Goal: Transaction & Acquisition: Purchase product/service

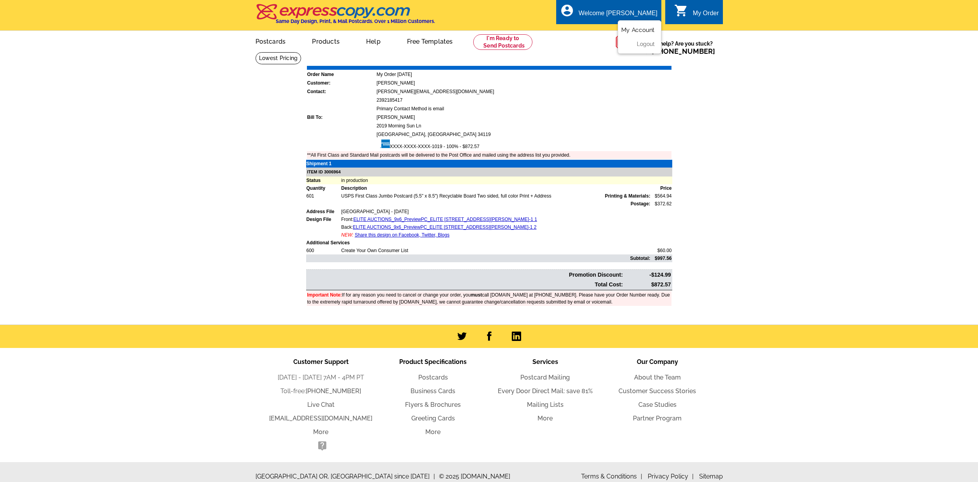
click at [632, 28] on link "My Account" at bounding box center [637, 29] width 33 height 7
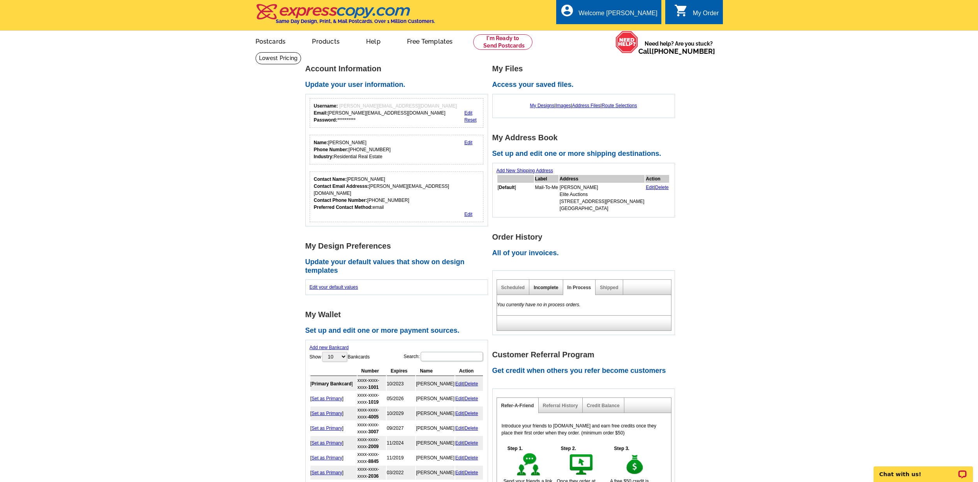
click at [537, 286] on link "Incomplete" at bounding box center [546, 287] width 25 height 5
click at [613, 286] on link "Shipped" at bounding box center [609, 287] width 18 height 5
click at [512, 286] on link "Scheduled" at bounding box center [513, 287] width 24 height 5
click at [607, 287] on link "Shipped" at bounding box center [609, 287] width 18 height 5
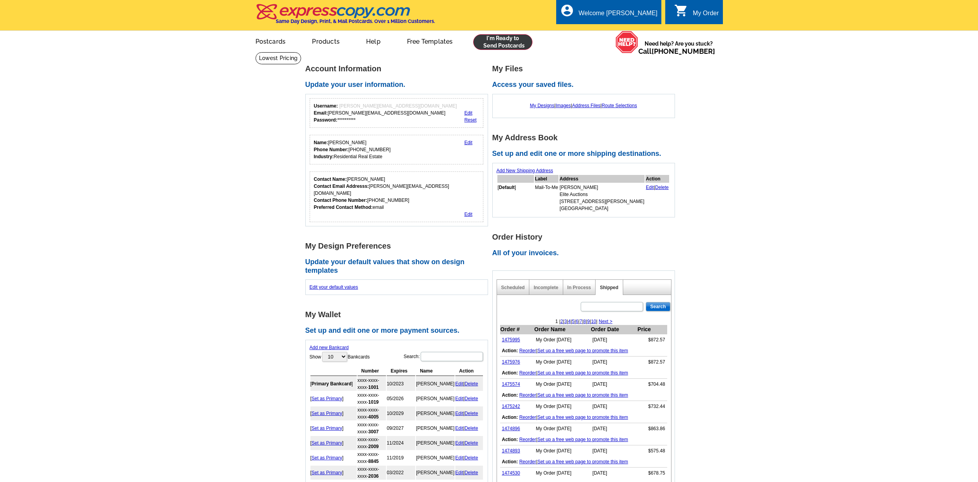
click at [508, 37] on link at bounding box center [503, 42] width 60 height 16
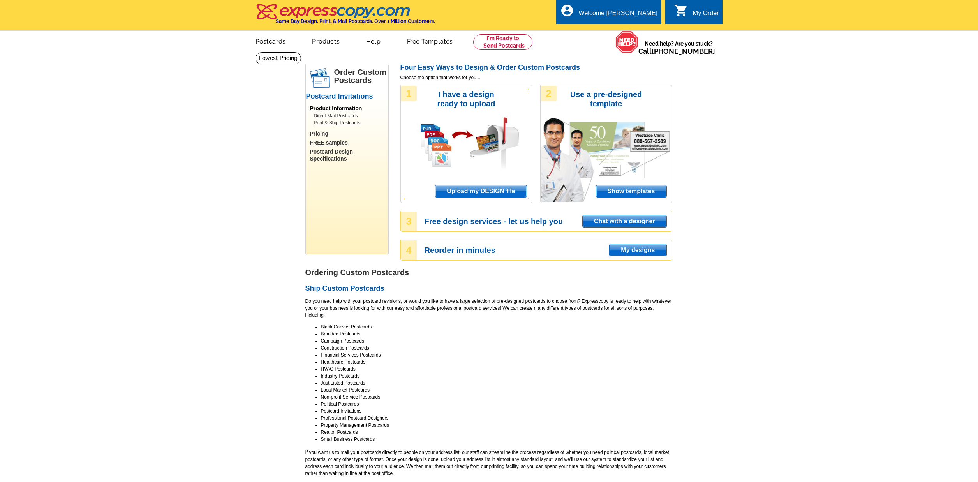
click at [509, 192] on span "Upload my DESIGN file" at bounding box center [480, 191] width 91 height 12
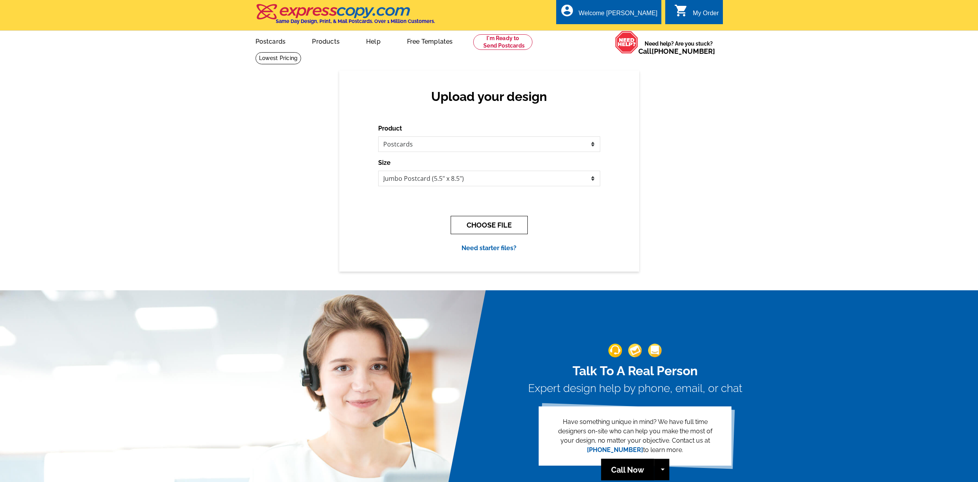
click at [493, 217] on button "CHOOSE FILE" at bounding box center [489, 225] width 77 height 18
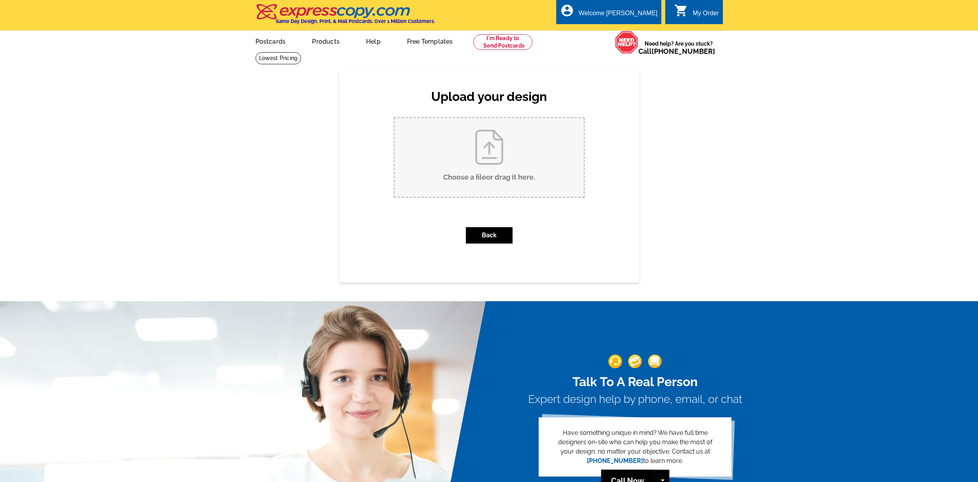
click at [487, 234] on button "Back" at bounding box center [489, 235] width 47 height 16
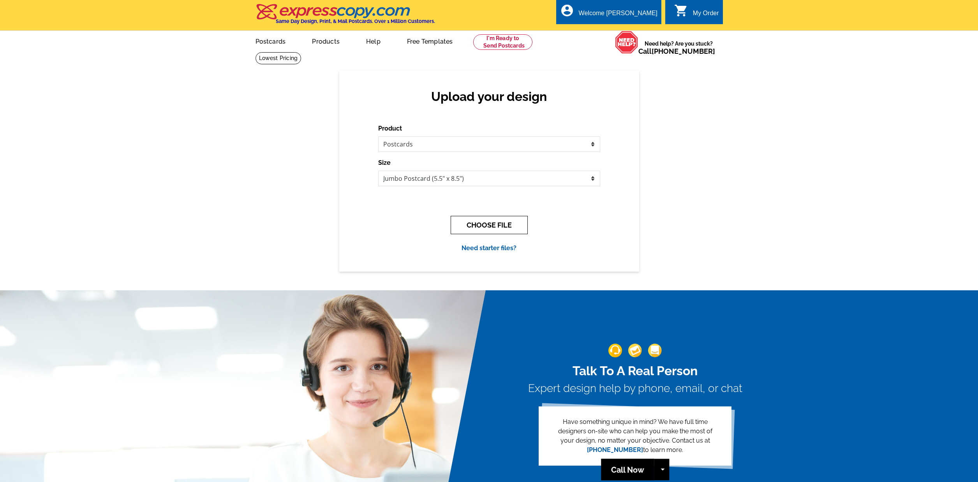
click at [483, 224] on button "CHOOSE FILE" at bounding box center [489, 225] width 77 height 18
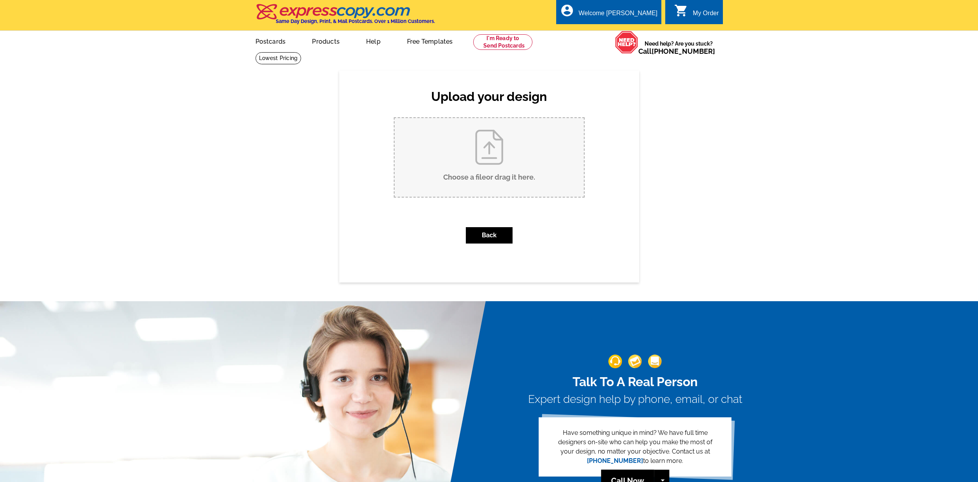
click at [481, 164] on input "Choose a file or drag it here ." at bounding box center [488, 157] width 189 height 79
type input "C:\fakepath\ELITE AUCTIONS_9x6_PreviewPC_ELITE AUCTIONS_524 Cutter Ln Boulder, …"
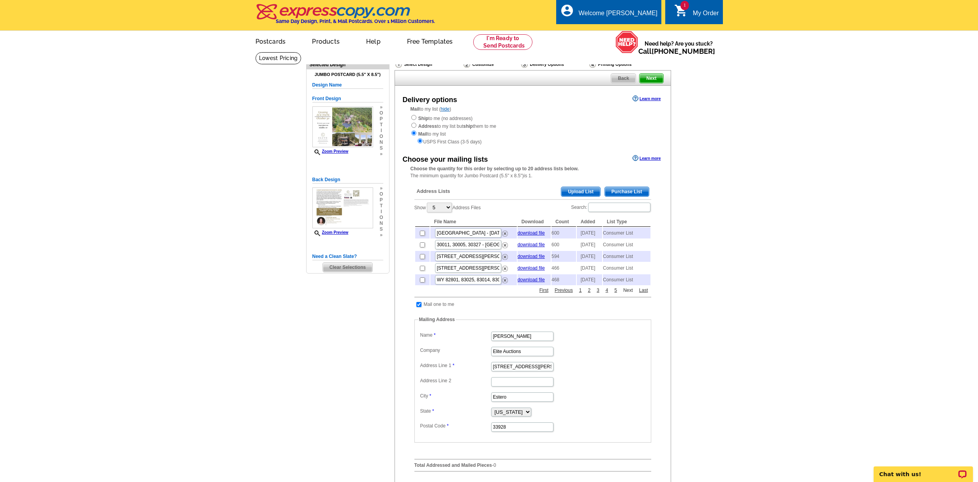
click at [629, 294] on link "Next" at bounding box center [628, 290] width 14 height 7
click at [422, 246] on input "checkbox" at bounding box center [422, 244] width 5 height 5
checkbox input "true"
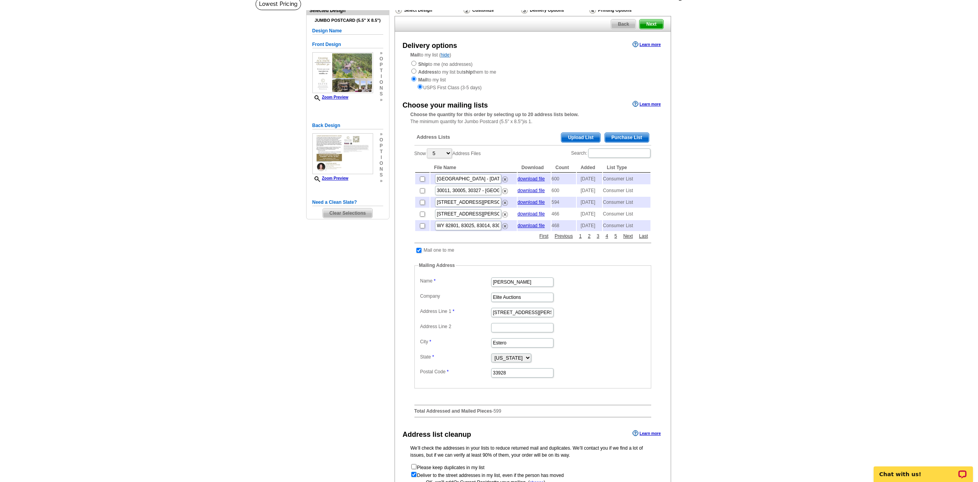
scroll to position [59, 0]
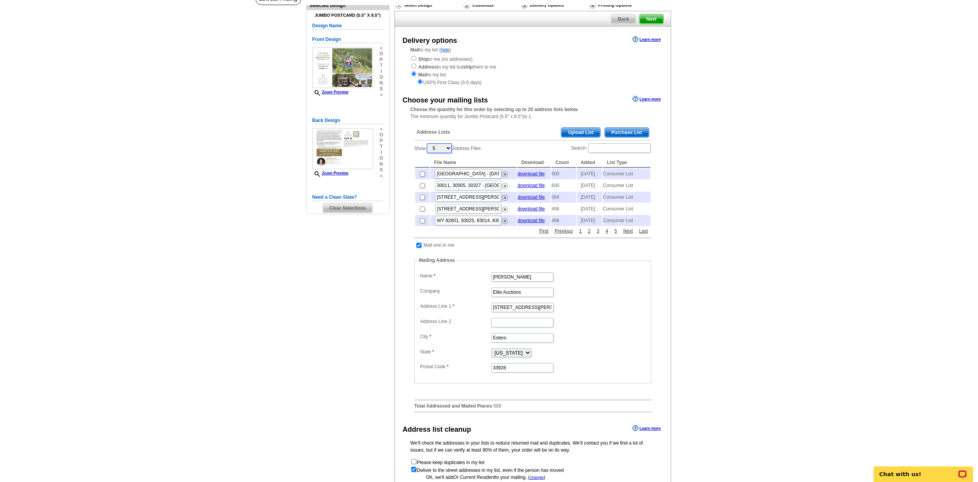
select select "100"
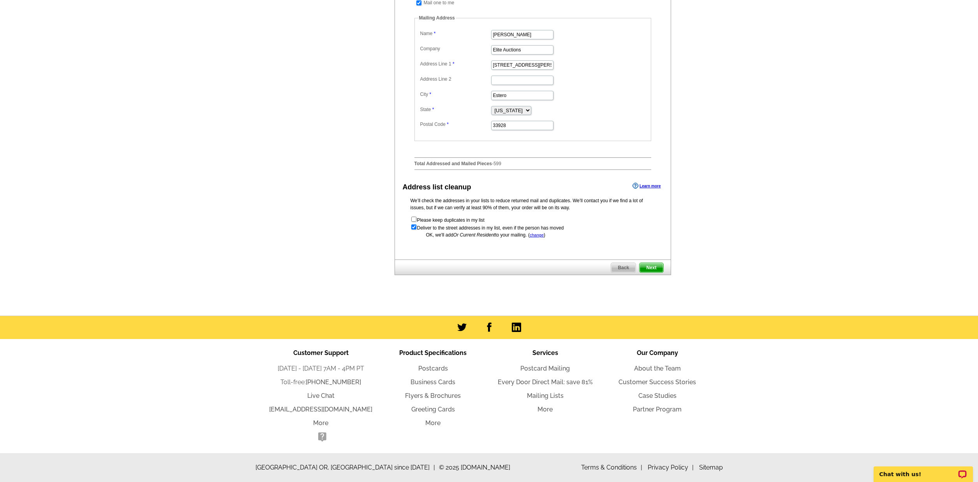
scroll to position [1717, 0]
click at [656, 268] on span "Next" at bounding box center [650, 267] width 23 height 9
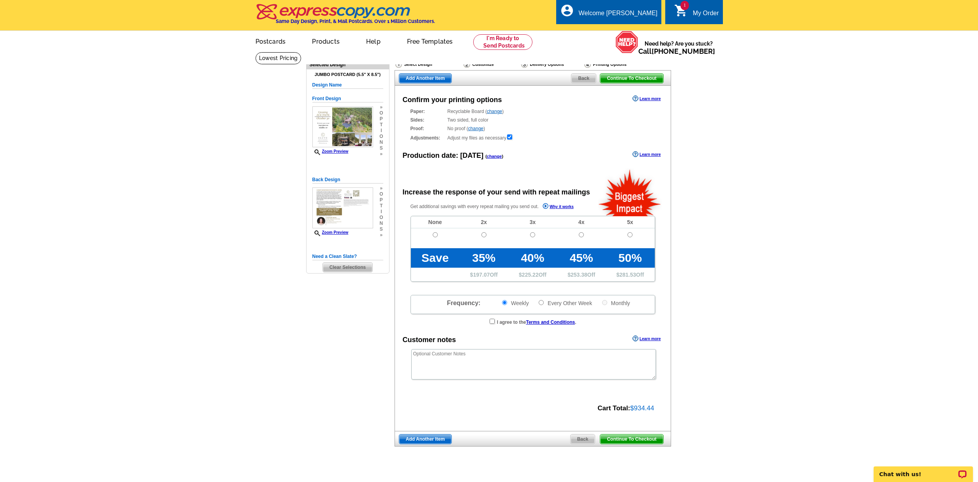
radio input "false"
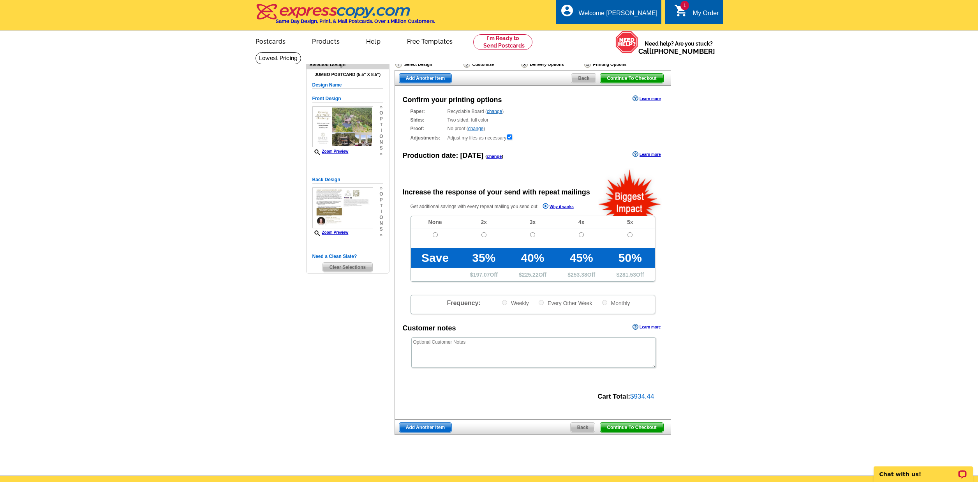
click at [435, 234] on input "radio" at bounding box center [435, 234] width 5 height 5
radio input "true"
click at [620, 424] on span "Continue To Checkout" at bounding box center [631, 427] width 63 height 9
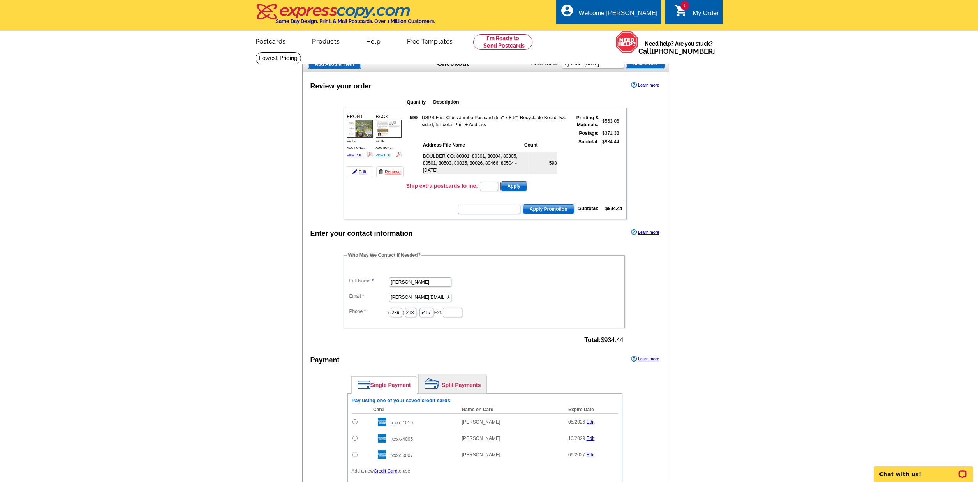
click at [382, 155] on link "View PDF" at bounding box center [384, 155] width 16 height 4
click at [493, 208] on input "text" at bounding box center [489, 208] width 62 height 9
type input "chat15"
click at [547, 208] on span "Apply Promotion" at bounding box center [548, 208] width 51 height 9
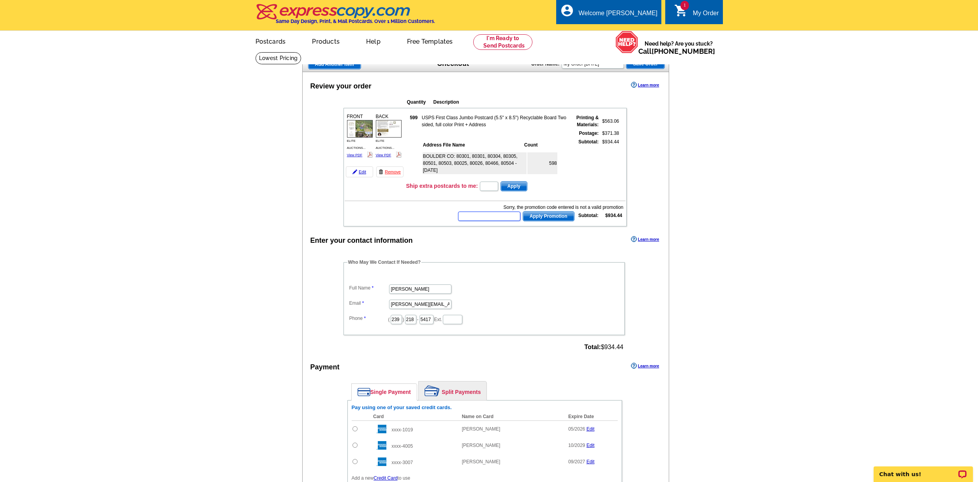
click at [501, 215] on input "text" at bounding box center [489, 215] width 62 height 9
type input "Cider15"
click at [543, 215] on span "Apply Promotion" at bounding box center [548, 215] width 51 height 9
click at [497, 216] on input "text" at bounding box center [489, 215] width 62 height 9
type input "CIDER10"
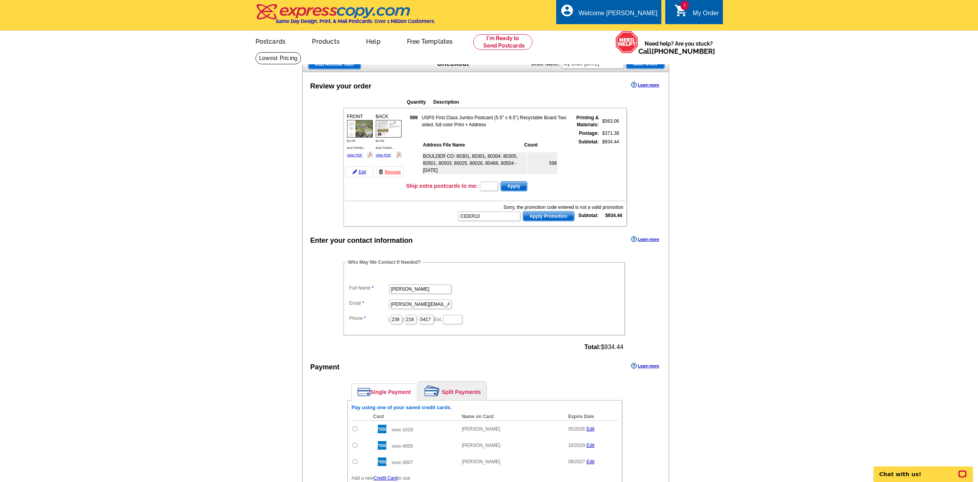
click at [546, 216] on span "Apply Promotion" at bounding box center [548, 215] width 51 height 9
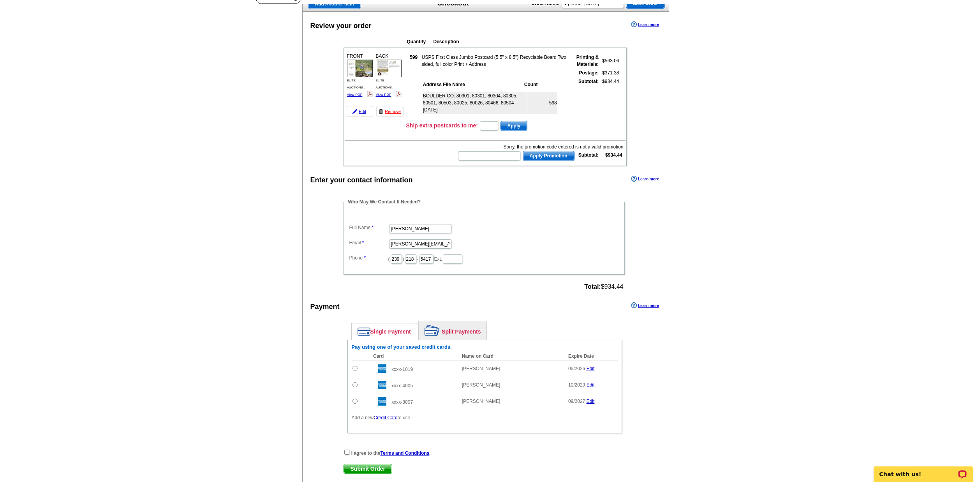
scroll to position [152, 0]
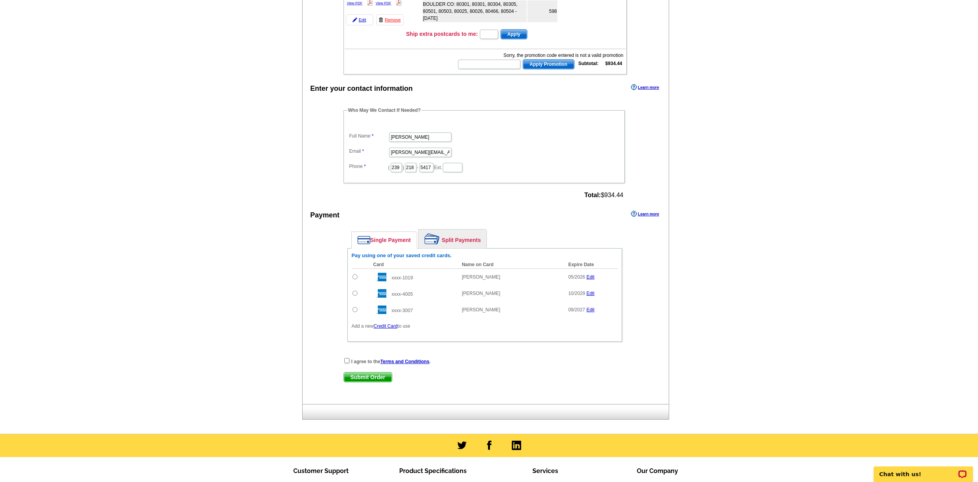
drag, startPoint x: 355, startPoint y: 275, endPoint x: 356, endPoint y: 284, distance: 8.2
click at [355, 276] on input "radio" at bounding box center [354, 276] width 5 height 5
radio input "true"
click at [346, 361] on input "checkbox" at bounding box center [346, 360] width 5 height 5
checkbox input "true"
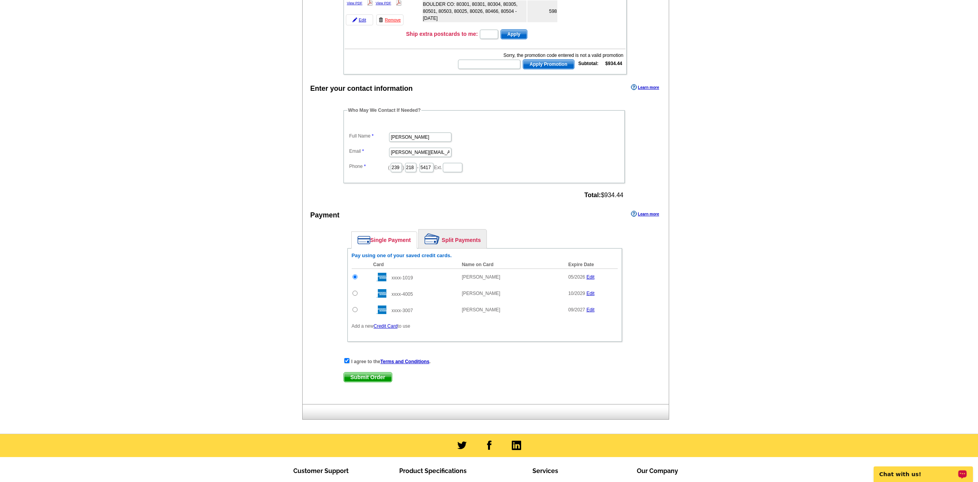
click at [908, 476] on p "Chat with us!" at bounding box center [917, 474] width 77 height 6
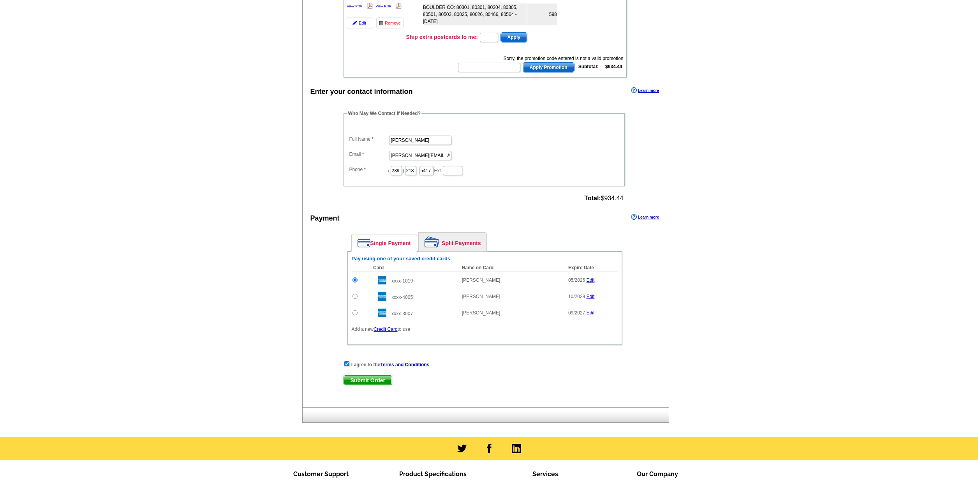
scroll to position [149, 0]
click at [505, 67] on input "text" at bounding box center [489, 67] width 62 height 9
type input "CHAT20"
click at [540, 66] on span "Apply Promotion" at bounding box center [548, 67] width 51 height 9
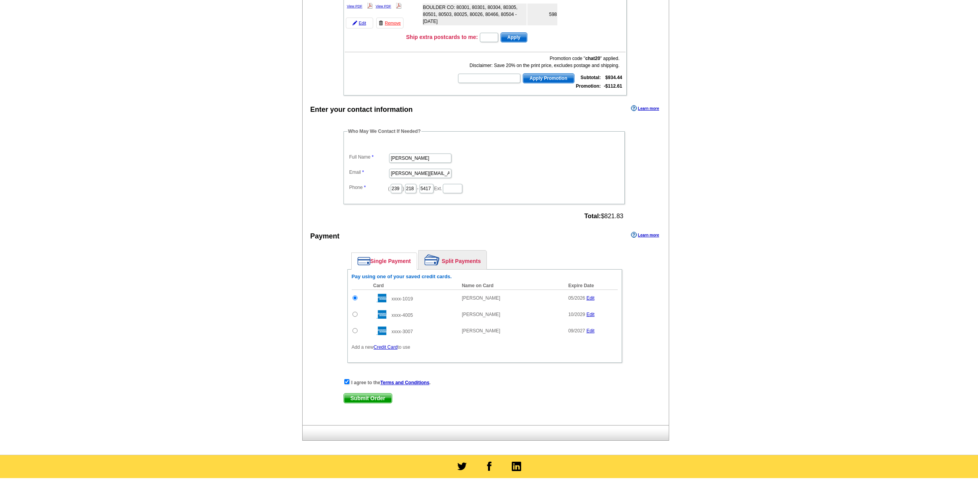
click at [282, 253] on main "Add Another Item Checkout Order Name: My Order 2025-10-08 Save Order Review you…" at bounding box center [489, 178] width 978 height 551
click at [363, 398] on span "Submit Order" at bounding box center [368, 397] width 48 height 9
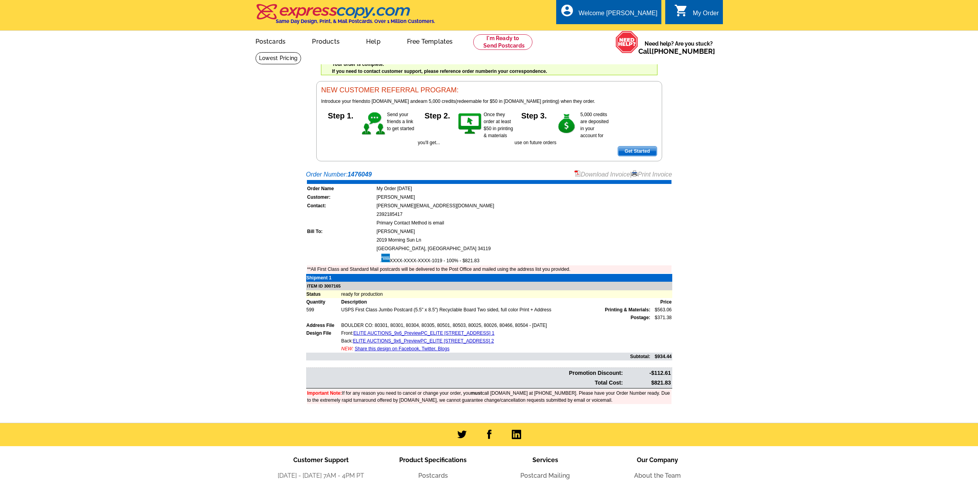
click at [608, 174] on link "Download Invoice" at bounding box center [601, 174] width 55 height 7
drag, startPoint x: 651, startPoint y: 381, endPoint x: 666, endPoint y: 382, distance: 14.8
click at [670, 382] on td "$821.83" at bounding box center [647, 382] width 47 height 9
copy td "$821.83"
